Goal: Task Accomplishment & Management: Use online tool/utility

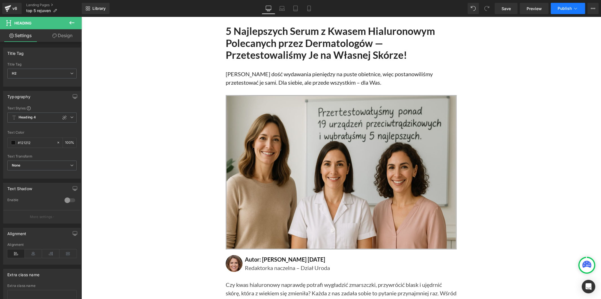
click at [569, 9] on span "Publish" at bounding box center [564, 8] width 14 height 5
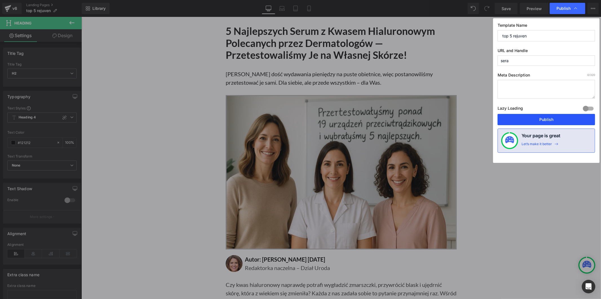
drag, startPoint x: 542, startPoint y: 122, endPoint x: 461, endPoint y: 92, distance: 86.7
click at [0, 0] on button "Publish" at bounding box center [0, 0] width 0 height 0
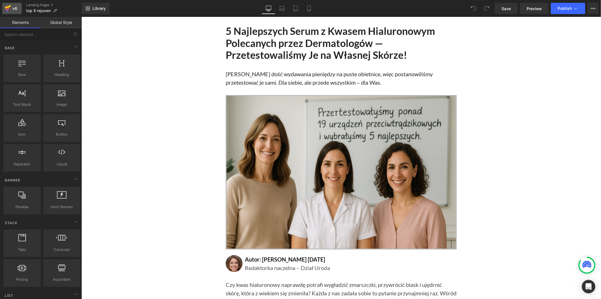
click at [12, 6] on div "v6" at bounding box center [14, 8] width 7 height 7
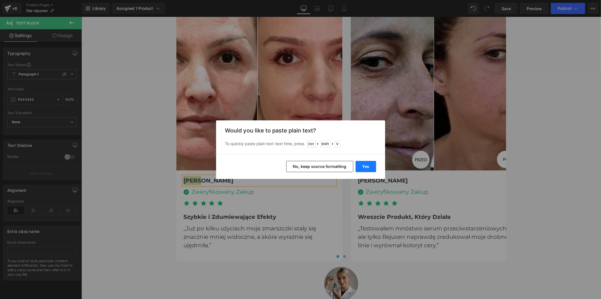
click at [0, 0] on button "Yes" at bounding box center [0, 0] width 0 height 0
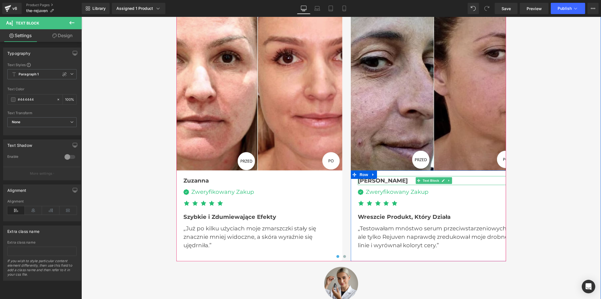
click at [363, 179] on b "[PERSON_NAME]" at bounding box center [382, 180] width 50 height 7
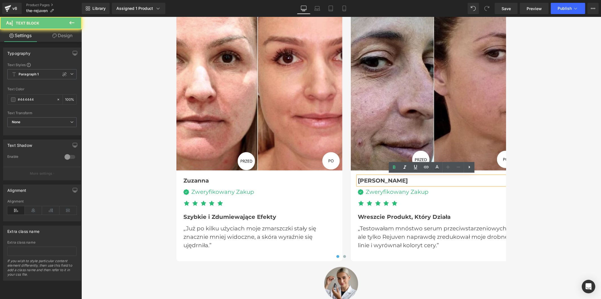
click at [363, 179] on b "[PERSON_NAME]" at bounding box center [382, 180] width 50 height 7
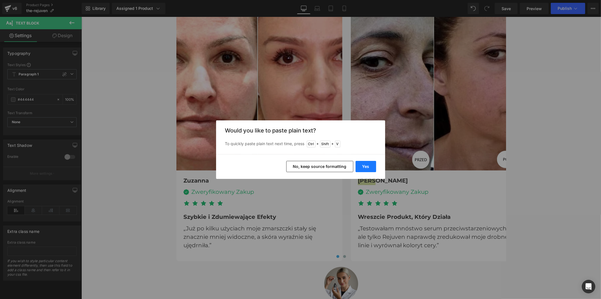
click at [0, 0] on button "Yes" at bounding box center [0, 0] width 0 height 0
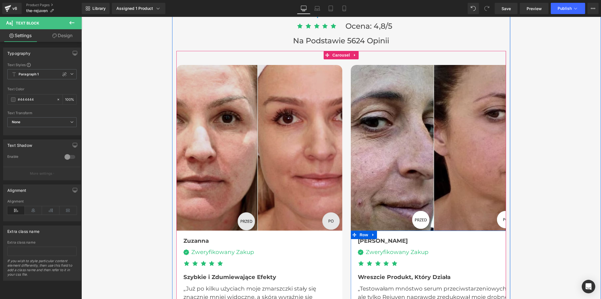
scroll to position [1690, 0]
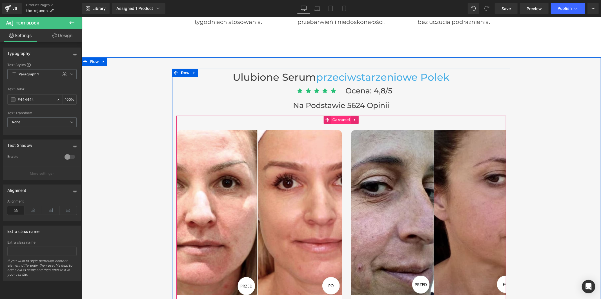
click at [333, 117] on span "Carousel" at bounding box center [341, 119] width 20 height 8
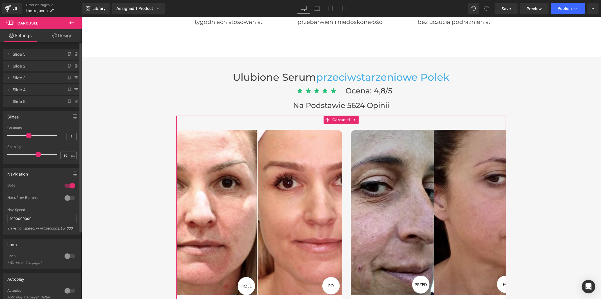
drag, startPoint x: 26, startPoint y: 134, endPoint x: 58, endPoint y: 134, distance: 31.5
click at [58, 134] on div "Columns 5" at bounding box center [41, 135] width 69 height 19
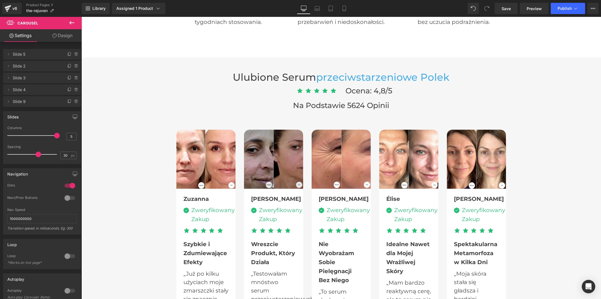
type input "6"
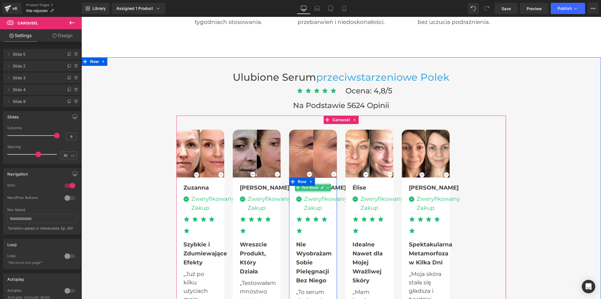
click at [308, 191] on div at bounding box center [313, 191] width 34 height 1
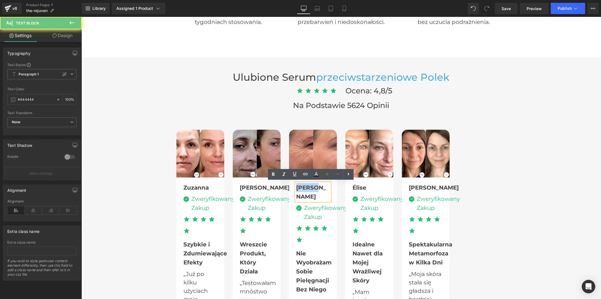
click at [308, 190] on div "[PERSON_NAME]" at bounding box center [313, 192] width 34 height 18
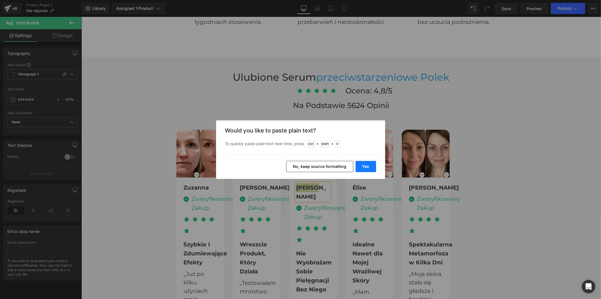
click at [373, 163] on button "Yes" at bounding box center [365, 166] width 21 height 11
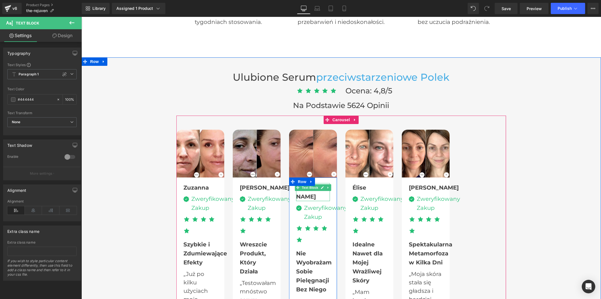
click at [300, 187] on span "Text Block" at bounding box center [309, 187] width 19 height 7
click at [301, 187] on span "Text Block" at bounding box center [309, 187] width 19 height 7
click at [302, 200] on div at bounding box center [313, 200] width 34 height 1
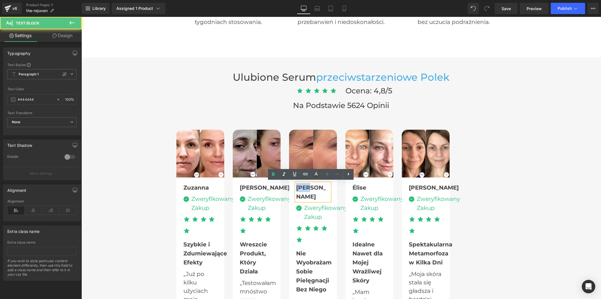
click at [302, 190] on div "[PERSON_NAME]" at bounding box center [313, 192] width 34 height 18
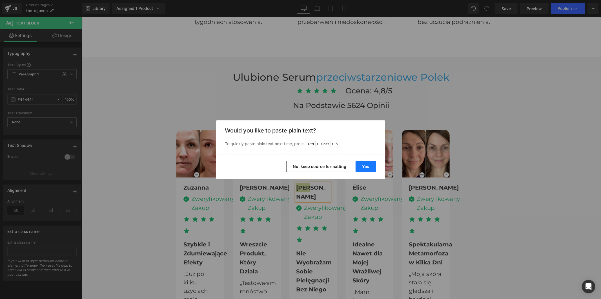
click at [370, 167] on button "Yes" at bounding box center [365, 166] width 21 height 11
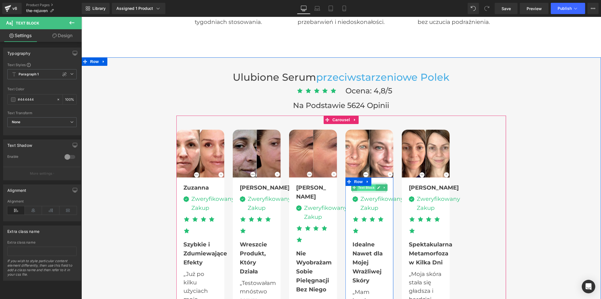
click at [359, 188] on span "Text Block" at bounding box center [366, 187] width 19 height 7
click at [359, 191] on div at bounding box center [369, 191] width 34 height 1
click at [359, 190] on div "Élise" at bounding box center [369, 187] width 34 height 9
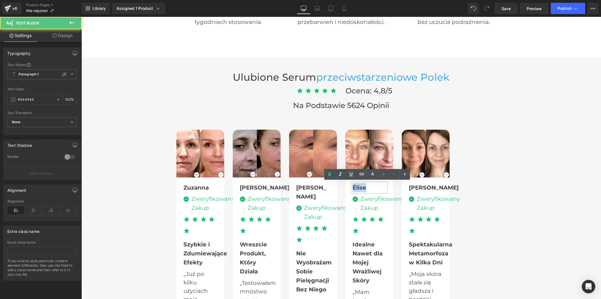
click at [359, 190] on div "Élise" at bounding box center [369, 187] width 34 height 9
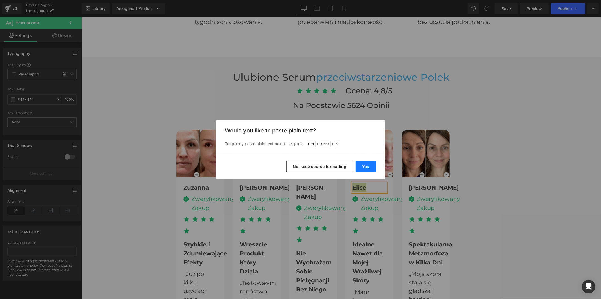
click at [365, 165] on button "Yes" at bounding box center [365, 166] width 21 height 11
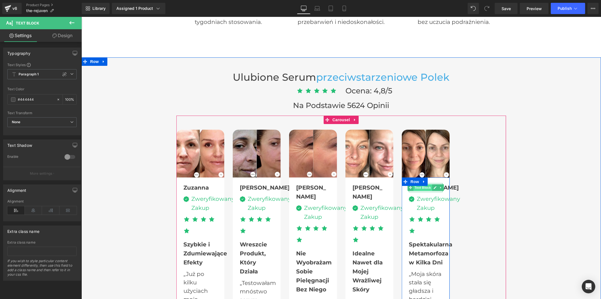
click at [413, 186] on span "Text Block" at bounding box center [422, 187] width 19 height 7
click at [413, 191] on div at bounding box center [425, 191] width 34 height 1
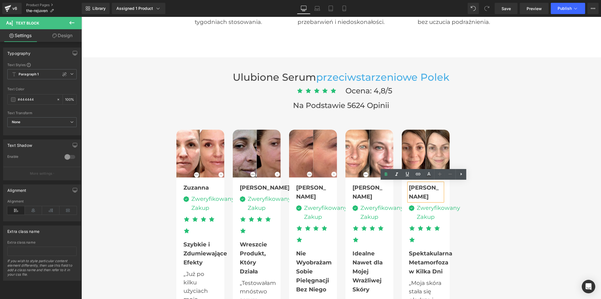
click at [414, 186] on b "[PERSON_NAME]" at bounding box center [423, 192] width 30 height 16
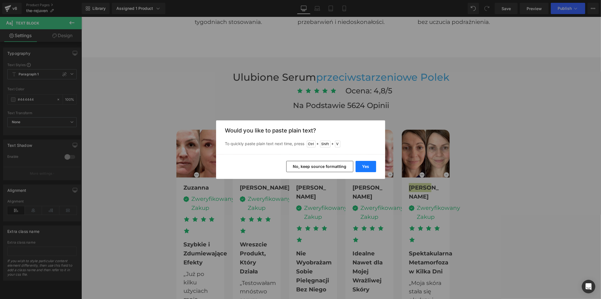
drag, startPoint x: 370, startPoint y: 165, endPoint x: 295, endPoint y: 150, distance: 76.5
click at [0, 0] on button "Yes" at bounding box center [0, 0] width 0 height 0
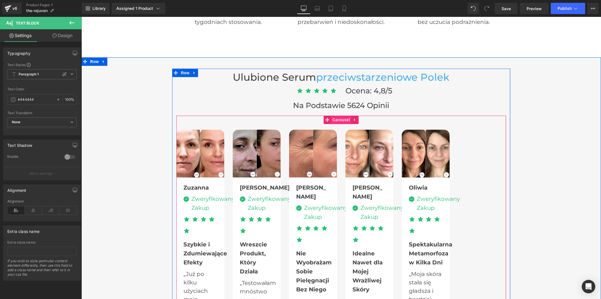
click at [332, 118] on span "Carousel" at bounding box center [341, 119] width 20 height 8
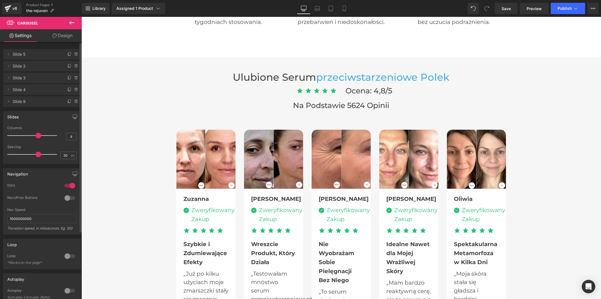
type input "3"
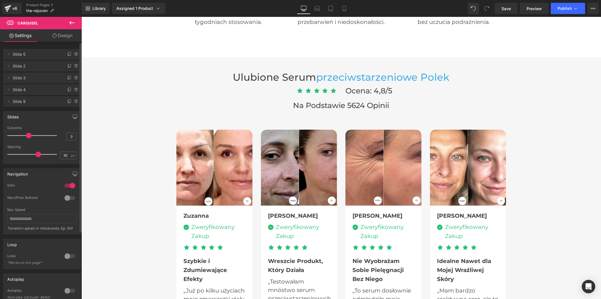
drag, startPoint x: 55, startPoint y: 135, endPoint x: 321, endPoint y: 60, distance: 276.5
click at [29, 137] on span at bounding box center [29, 136] width 6 height 6
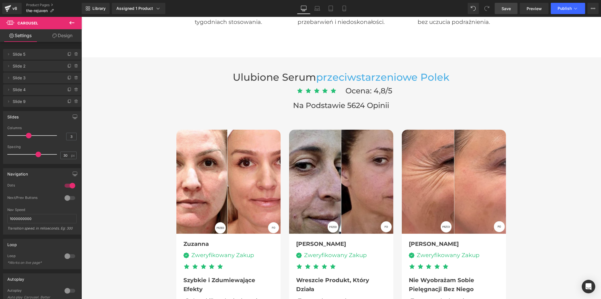
click at [509, 10] on span "Save" at bounding box center [505, 9] width 9 height 6
click at [562, 11] on button "Publish" at bounding box center [568, 8] width 34 height 11
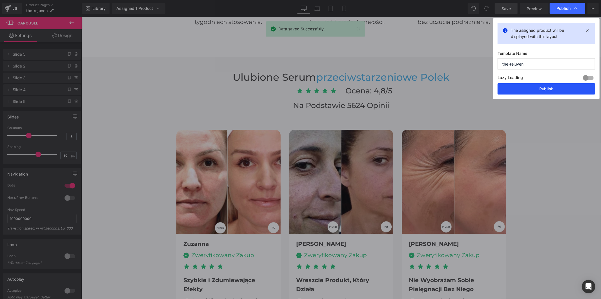
drag, startPoint x: 551, startPoint y: 88, endPoint x: 487, endPoint y: 58, distance: 70.3
click at [0, 0] on button "Publish" at bounding box center [0, 0] width 0 height 0
